Goal: Complete application form: Complete application form

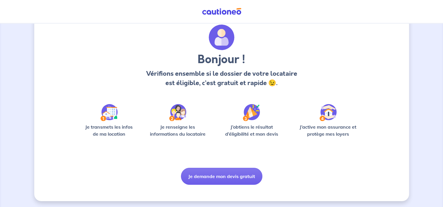
scroll to position [21, 0]
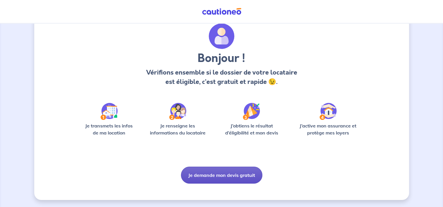
click at [249, 173] on button "Je demande mon devis gratuit" at bounding box center [221, 175] width 81 height 17
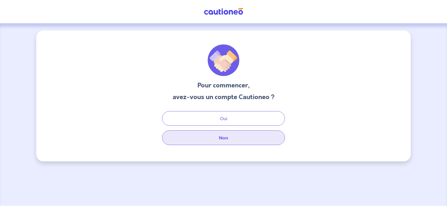
click at [228, 136] on button "Non" at bounding box center [223, 138] width 123 height 15
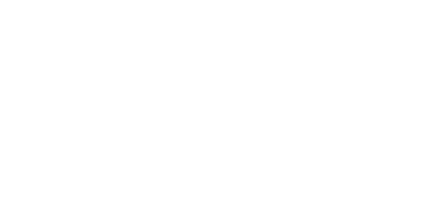
select select "FR"
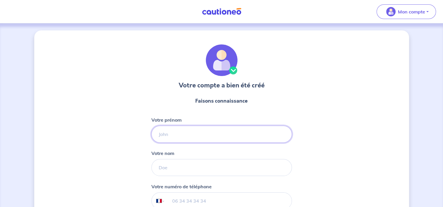
click at [185, 139] on input "Votre prénom" at bounding box center [221, 134] width 141 height 17
type input "Loetitia"
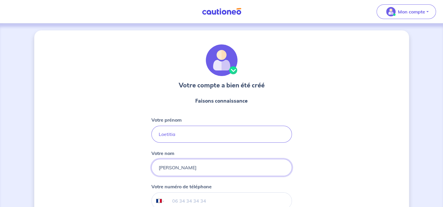
type input "[PERSON_NAME]"
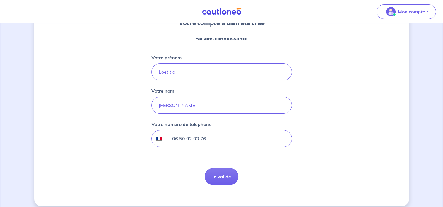
scroll to position [68, 0]
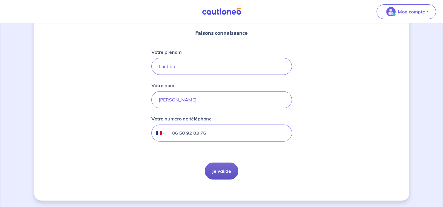
type input "06 50 92 03 76"
click at [227, 168] on button "Je valide" at bounding box center [222, 171] width 34 height 17
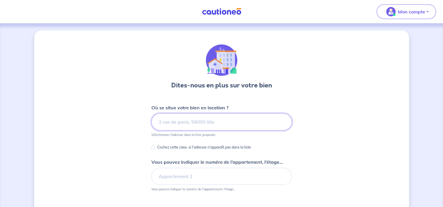
click at [191, 123] on input at bounding box center [221, 122] width 141 height 17
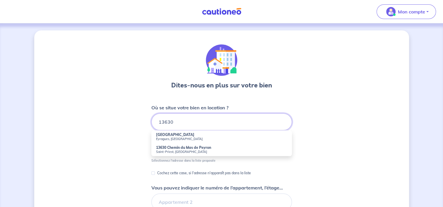
type input "13630"
click at [309, 138] on div "Dites-nous en plus sur votre bien Où se situe votre bien en location ? 13630 13…" at bounding box center [221, 164] width 375 height 268
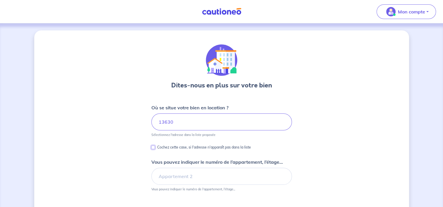
click at [152, 148] on input "Cochez cette case, si l'adresse n'apparaît pas dans la liste" at bounding box center [153, 148] width 4 height 4
checkbox input "true"
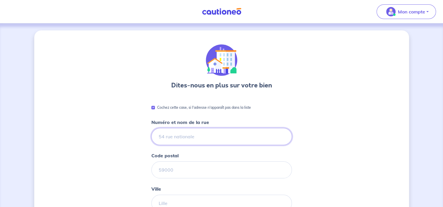
click at [208, 136] on input "Numéro et nom de la rue" at bounding box center [221, 136] width 141 height 17
type input "[STREET_ADDRESS][PERSON_NAME]"
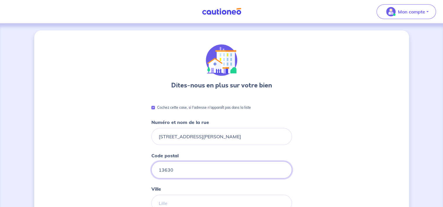
type input "13630"
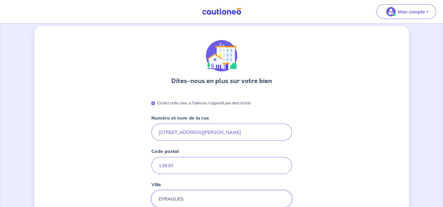
type input "EYRAGUES"
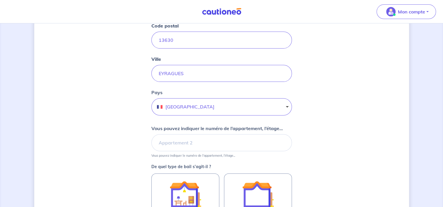
scroll to position [133, 0]
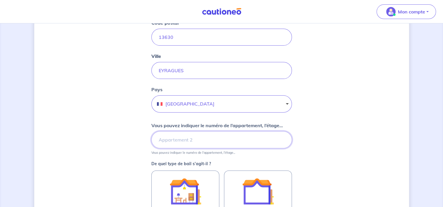
click at [211, 141] on input "Vous pouvez indiquer le numéro de l’appartement, l’étage..." at bounding box center [221, 139] width 141 height 17
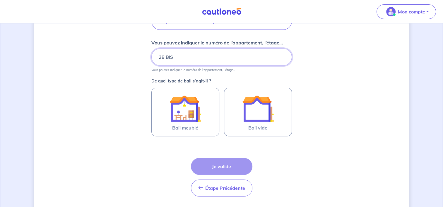
scroll to position [232, 0]
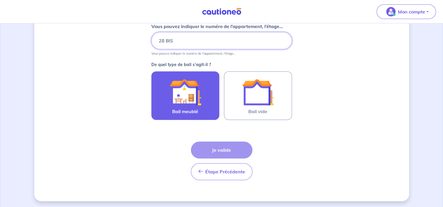
type input "28 BIS"
click at [194, 87] on img at bounding box center [186, 92] width 32 height 32
click at [0, 0] on input "Bail meublé" at bounding box center [0, 0] width 0 height 0
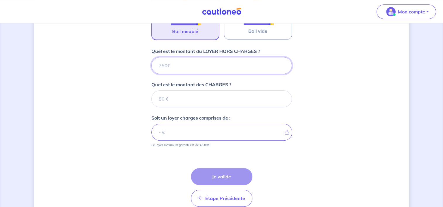
scroll to position [339, 0]
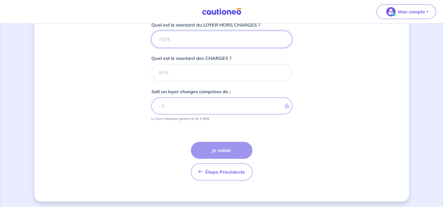
click at [205, 45] on input "Quel est le montant du LOYER HORS CHARGES ?" at bounding box center [221, 39] width 141 height 17
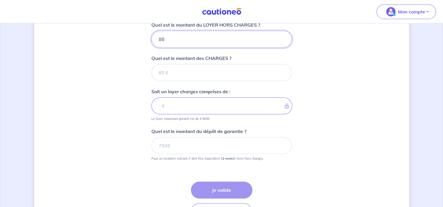
type input "880"
type input "20"
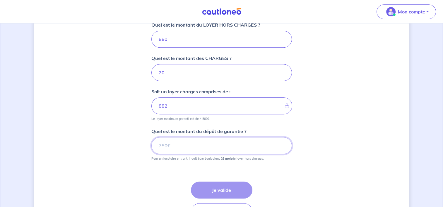
type input "900"
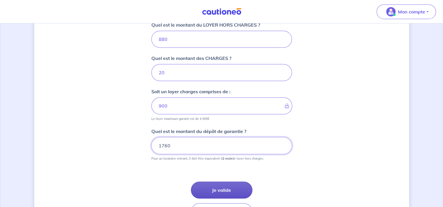
type input "1760"
click at [233, 188] on button "Je valide" at bounding box center [221, 190] width 61 height 17
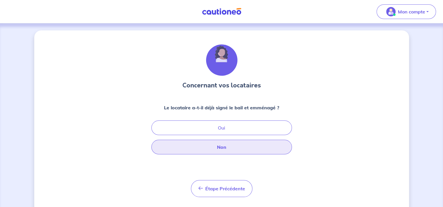
click at [228, 146] on button "Non" at bounding box center [221, 147] width 141 height 15
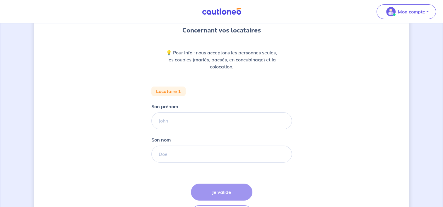
scroll to position [62, 0]
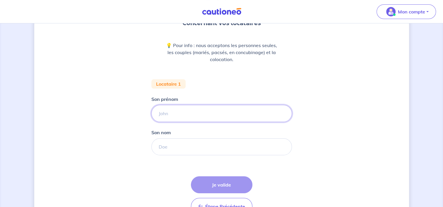
click at [182, 113] on input "Son prénom" at bounding box center [221, 113] width 141 height 17
click at [203, 113] on input "[PERSON_NAME]" at bounding box center [221, 113] width 141 height 17
type input "[PERSON_NAME]"
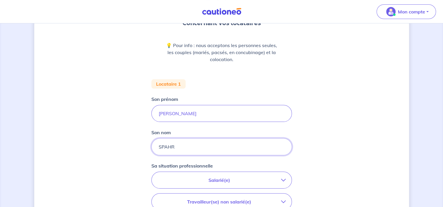
type input "SPAHR"
click at [227, 181] on p "Salarié(e)" at bounding box center [220, 180] width 124 height 7
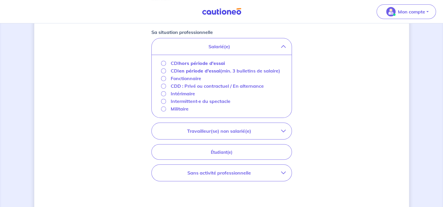
scroll to position [198, 0]
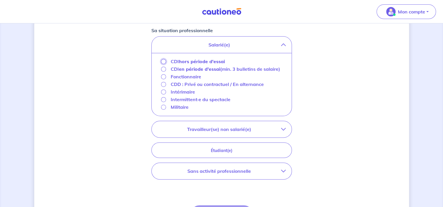
click at [164, 62] on input "CDI hors période d'essai" at bounding box center [163, 61] width 5 height 5
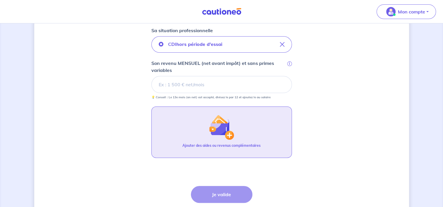
click at [233, 130] on img "button" at bounding box center [221, 127] width 25 height 25
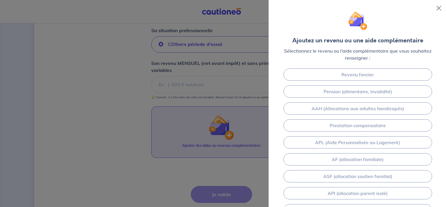
click at [233, 130] on div at bounding box center [223, 103] width 447 height 207
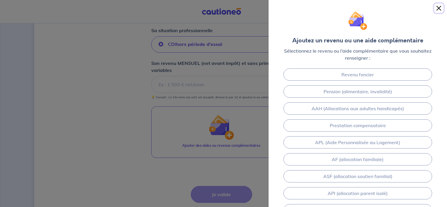
click at [439, 7] on button "Close" at bounding box center [438, 8] width 9 height 9
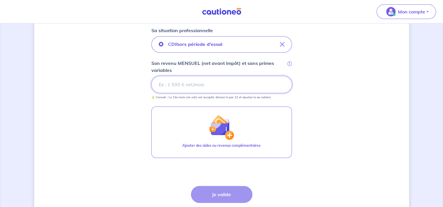
click at [221, 83] on input "Son revenu MENSUEL (net avant impôt) et sans primes variables i" at bounding box center [221, 84] width 141 height 17
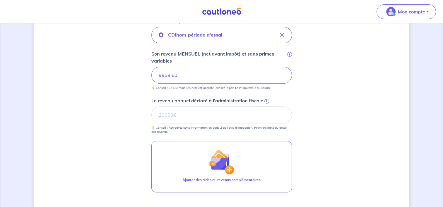
scroll to position [211, 0]
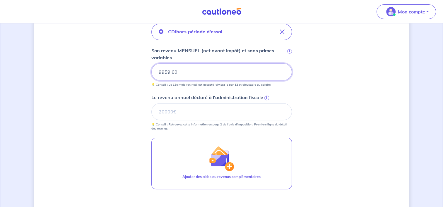
type input "9959.6"
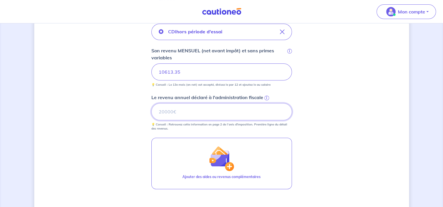
click at [206, 113] on input "Le revenu annuel déclaré à l'administration fiscale i" at bounding box center [221, 111] width 141 height 17
type input "1"
type input "146671"
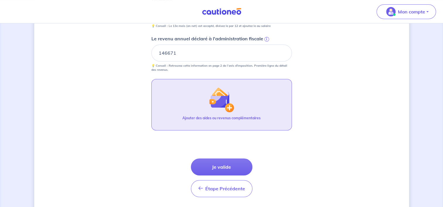
scroll to position [270, 0]
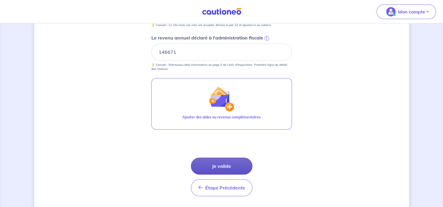
click at [235, 168] on button "Je valide" at bounding box center [221, 166] width 61 height 17
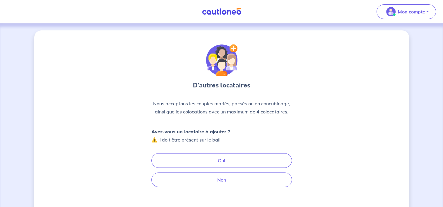
click at [235, 168] on div "Avez-vous un locataire à ajouter ? ⚠️ Il doit être présent sur le bail Oui Non" at bounding box center [221, 158] width 141 height 60
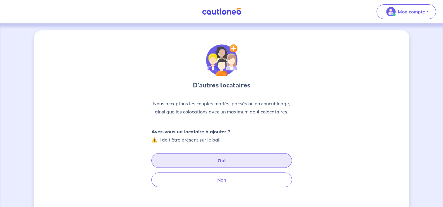
click at [232, 163] on button "Oui" at bounding box center [221, 160] width 141 height 15
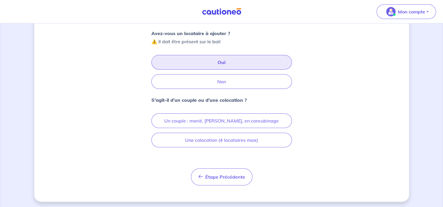
scroll to position [100, 0]
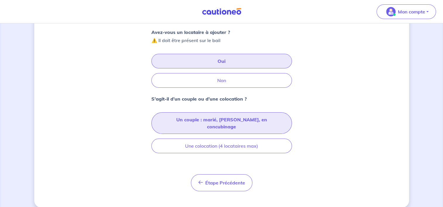
click at [235, 116] on button "Un couple : marié, [PERSON_NAME], en concubinage" at bounding box center [221, 123] width 141 height 22
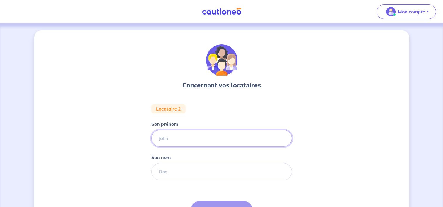
click at [215, 135] on input "Son prénom" at bounding box center [221, 138] width 141 height 17
type input "Véronique"
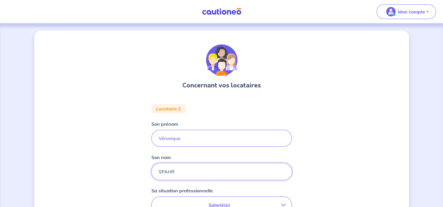
type input "SPAHR"
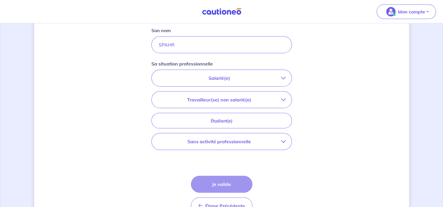
scroll to position [132, 0]
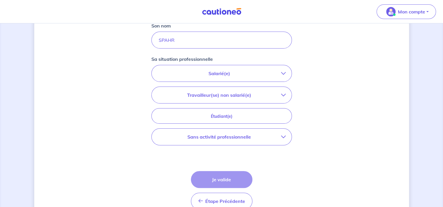
click at [256, 72] on p "Salarié(e)" at bounding box center [220, 73] width 124 height 7
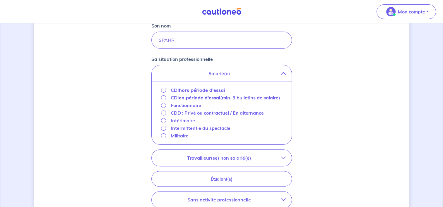
click at [166, 111] on div "CDD : Privé ou contractuel / En alternance" at bounding box center [212, 112] width 103 height 7
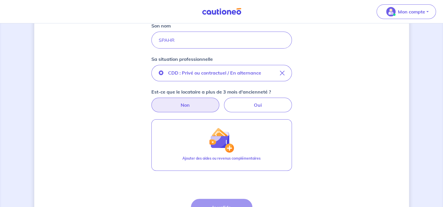
click at [187, 103] on label "Non" at bounding box center [185, 105] width 68 height 15
click at [220, 102] on input "Non" at bounding box center [222, 100] width 4 height 4
radio input "true"
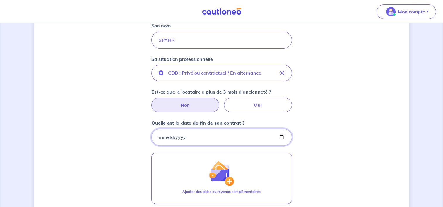
click at [183, 138] on input "Quelle est la date de fin de son contrat ?" at bounding box center [221, 137] width 141 height 17
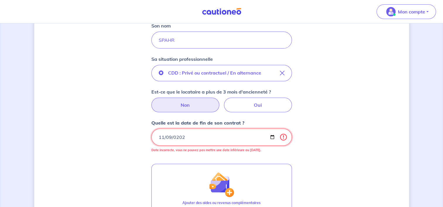
type input "[DATE]"
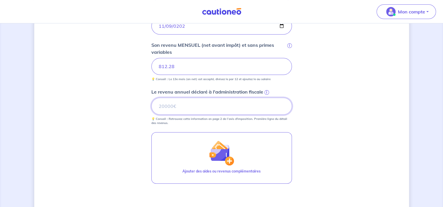
scroll to position [245, 0]
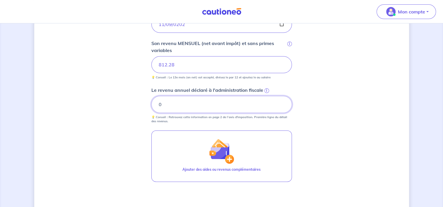
type input "0"
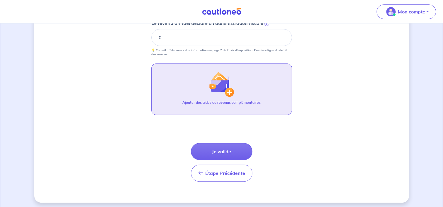
scroll to position [313, 0]
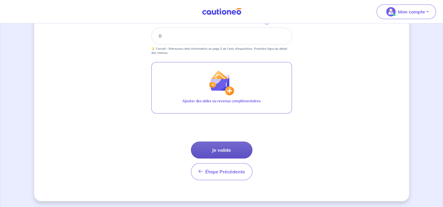
click at [232, 145] on button "Je valide" at bounding box center [221, 150] width 61 height 17
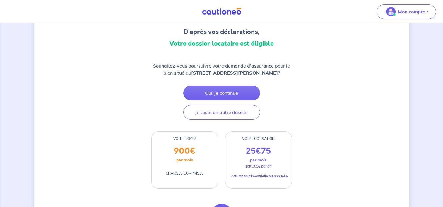
scroll to position [59, 0]
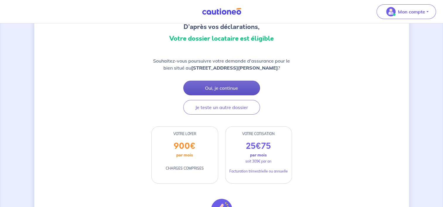
click at [232, 93] on button "Oui, je continue" at bounding box center [221, 88] width 77 height 15
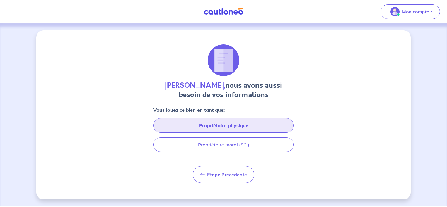
click at [244, 126] on button "Propriétaire physique" at bounding box center [223, 125] width 141 height 15
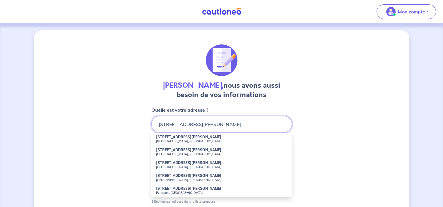
click at [265, 122] on input "[STREET_ADDRESS][PERSON_NAME]" at bounding box center [221, 124] width 141 height 17
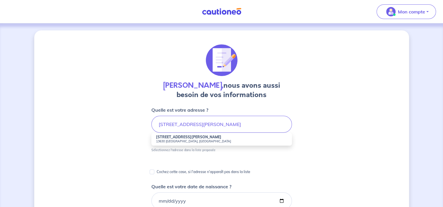
click at [248, 138] on li "[STREET_ADDRESS][PERSON_NAME]" at bounding box center [221, 139] width 141 height 13
type input "[STREET_ADDRESS][PERSON_NAME]"
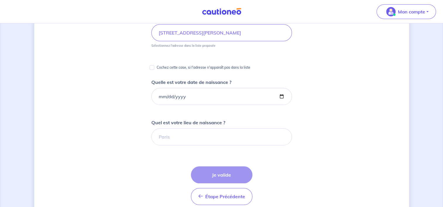
scroll to position [101, 0]
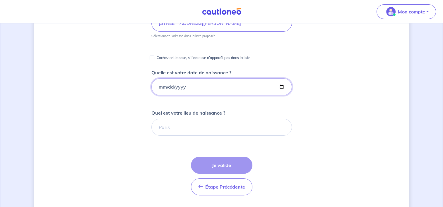
click at [206, 90] on input "Quelle est votre date de naissance ?" at bounding box center [221, 86] width 141 height 17
type input "[DATE]"
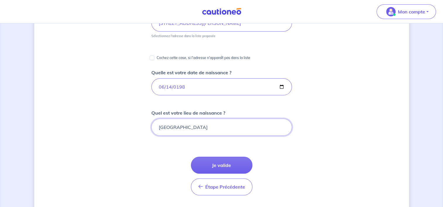
type input "[GEOGRAPHIC_DATA]"
click at [223, 163] on button "Je valide" at bounding box center [221, 165] width 61 height 17
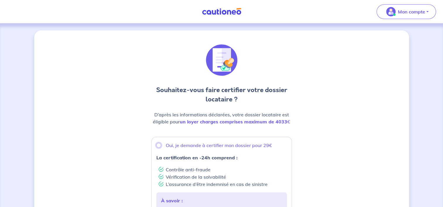
click at [160, 146] on input "Oui, je demande à certifier mon dossier pour 29€" at bounding box center [158, 145] width 5 height 5
radio input "true"
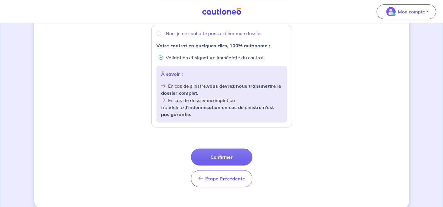
scroll to position [232, 0]
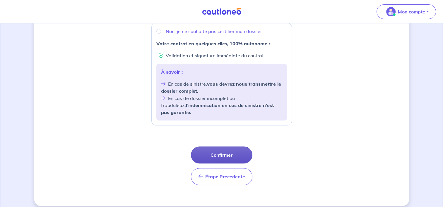
click at [217, 152] on button "Confirmer" at bounding box center [221, 155] width 61 height 17
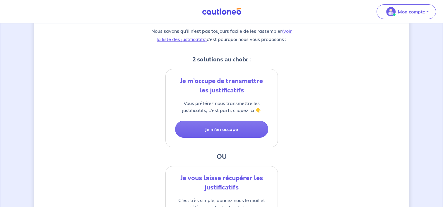
scroll to position [94, 0]
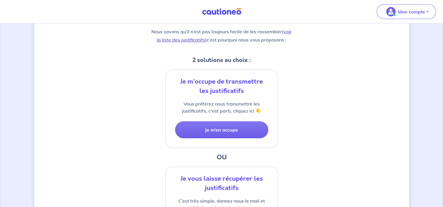
click at [176, 41] on link "(voir la liste des justificatifs)" at bounding box center [224, 36] width 135 height 14
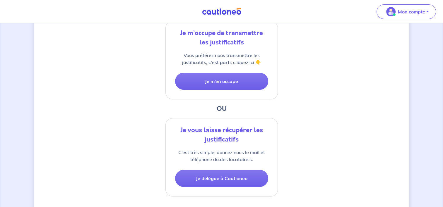
scroll to position [153, 0]
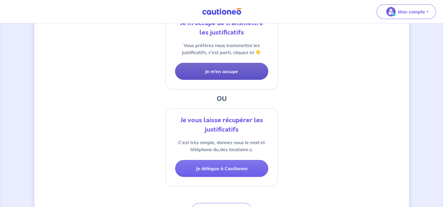
click at [233, 68] on button "Je m’en occupe" at bounding box center [221, 71] width 93 height 17
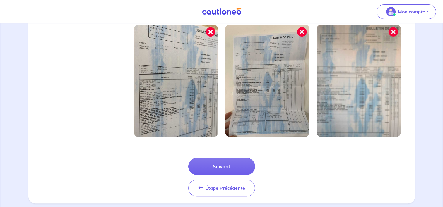
scroll to position [212, 0]
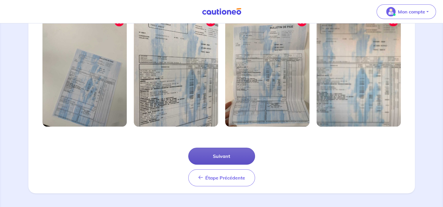
click at [226, 150] on button "Suivant" at bounding box center [221, 156] width 67 height 17
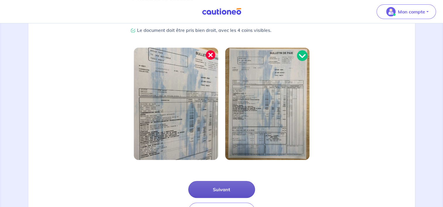
scroll to position [152, 0]
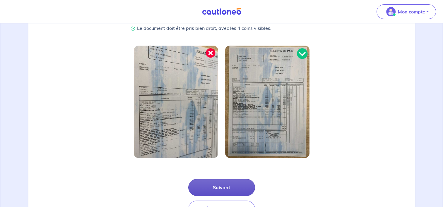
click at [229, 187] on button "Suivant" at bounding box center [221, 187] width 67 height 17
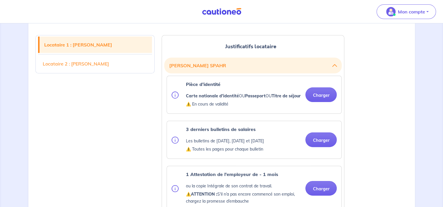
scroll to position [152, 0]
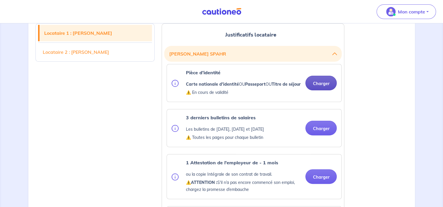
click at [320, 87] on button "Charger" at bounding box center [320, 83] width 31 height 15
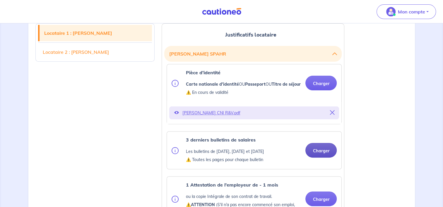
click at [322, 158] on button "Charger" at bounding box center [320, 150] width 31 height 15
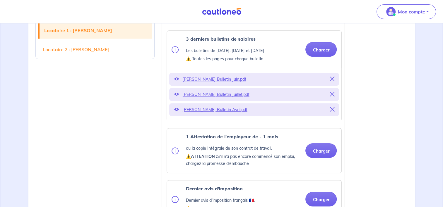
scroll to position [263, 0]
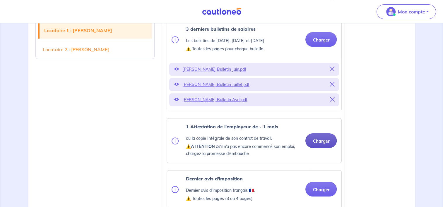
click at [321, 148] on button "Charger" at bounding box center [320, 141] width 31 height 15
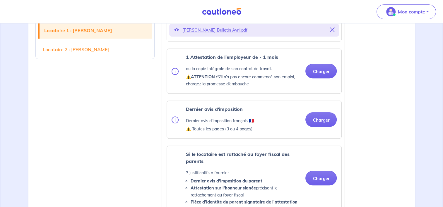
scroll to position [340, 0]
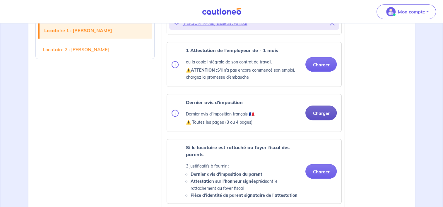
click at [323, 120] on button "Charger" at bounding box center [320, 113] width 31 height 15
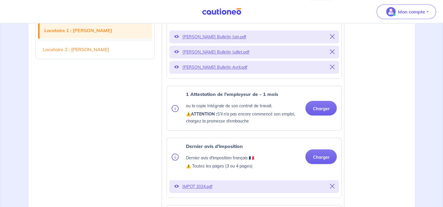
scroll to position [301, 0]
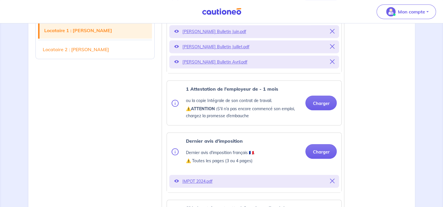
click at [144, 42] on link "Locataire 2 : [PERSON_NAME]" at bounding box center [95, 49] width 114 height 16
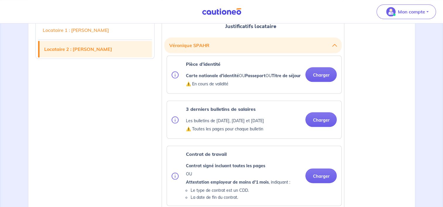
scroll to position [691, 0]
click at [308, 82] on button "Charger" at bounding box center [320, 74] width 31 height 15
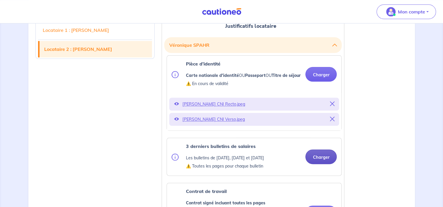
click at [317, 164] on button "Charger" at bounding box center [320, 157] width 31 height 15
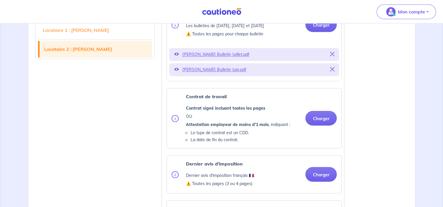
scroll to position [824, 0]
click at [324, 125] on button "Charger" at bounding box center [320, 118] width 31 height 15
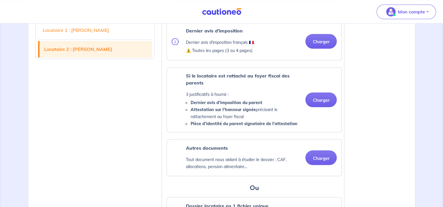
scroll to position [977, 0]
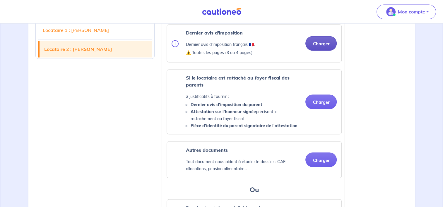
click at [323, 51] on button "Charger" at bounding box center [320, 43] width 31 height 15
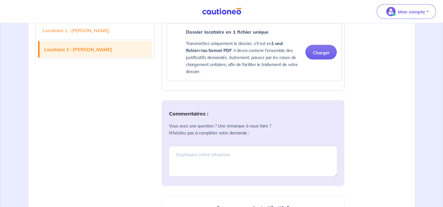
scroll to position [1188, 0]
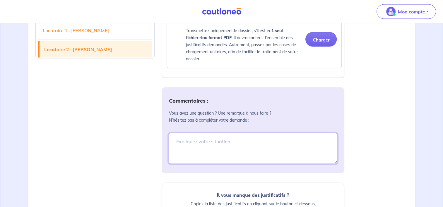
click at [268, 164] on textarea at bounding box center [253, 148] width 169 height 31
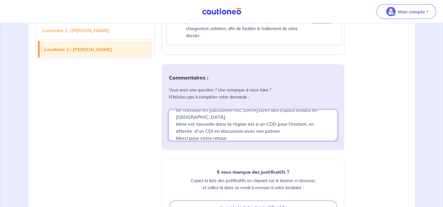
scroll to position [1218, 0]
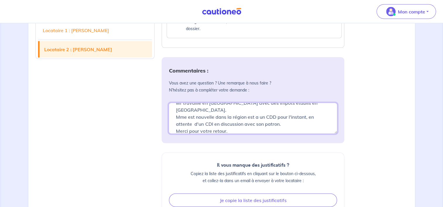
type textarea "Bonjour, Mr travaille en [GEOGRAPHIC_DATA] avec des impôts établis en [GEOGRAPH…"
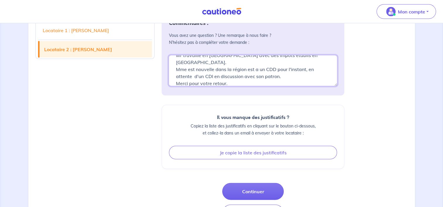
scroll to position [1306, 0]
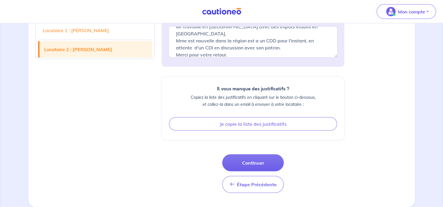
click at [236, 131] on div "Il vous manque des justificatifs ? Copiez la liste des justificatifs en cliquan…" at bounding box center [253, 108] width 183 height 64
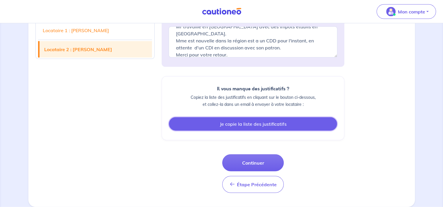
click at [241, 129] on button "Je copie la liste des justificatifs" at bounding box center [253, 123] width 168 height 13
click at [247, 126] on button "Copié" at bounding box center [253, 123] width 168 height 13
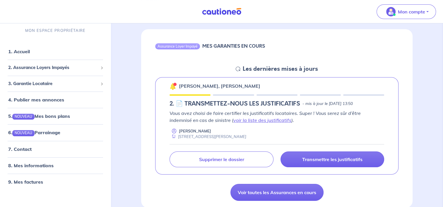
scroll to position [59, 0]
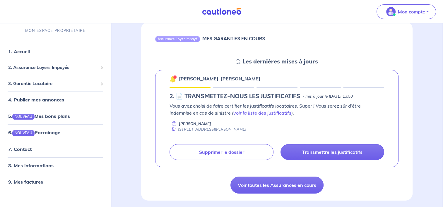
click at [287, 63] on h5 "Les dernières mises à jours" at bounding box center [280, 61] width 75 height 7
click at [318, 100] on div "Patrice SPAHR, Veronique SPAHR 2.︎ 📄 TRANSMETTEZ-NOUS LES JUSTIFICATIFS - mis à…" at bounding box center [276, 119] width 243 height 98
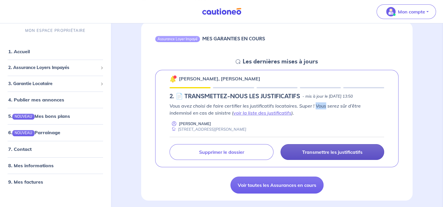
click at [322, 149] on p "Transmettre les justificatifs" at bounding box center [332, 152] width 60 height 6
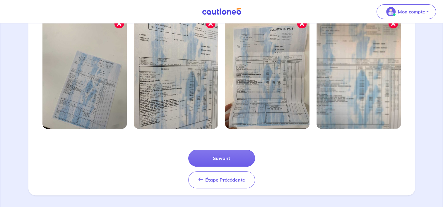
scroll to position [212, 0]
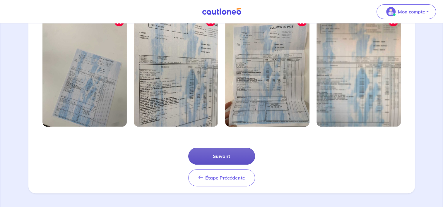
click at [194, 153] on button "Suivant" at bounding box center [221, 156] width 67 height 17
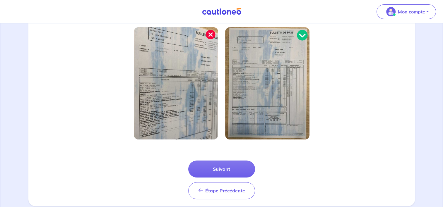
scroll to position [184, 0]
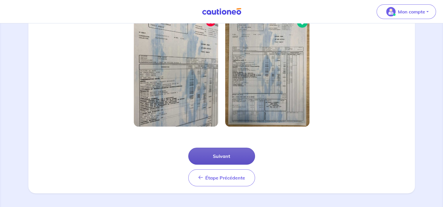
click at [232, 156] on button "Suivant" at bounding box center [221, 156] width 67 height 17
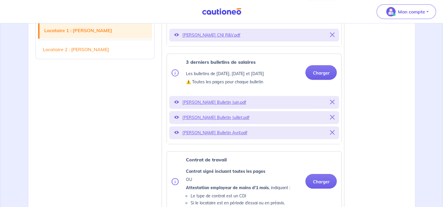
scroll to position [234, 0]
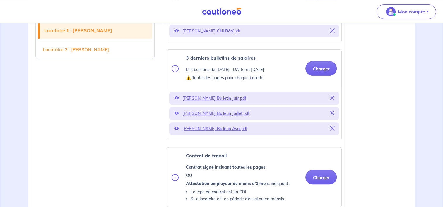
click at [333, 131] on icon at bounding box center [332, 128] width 5 height 5
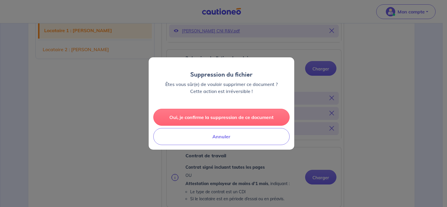
click at [216, 119] on button "Oui, je confirme la suppression de ce document" at bounding box center [221, 117] width 136 height 17
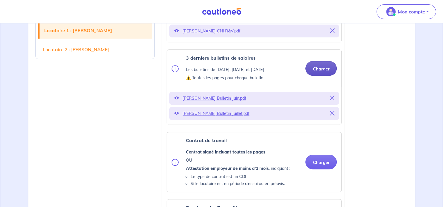
click at [325, 71] on button "Charger" at bounding box center [320, 68] width 31 height 15
